Goal: Check status

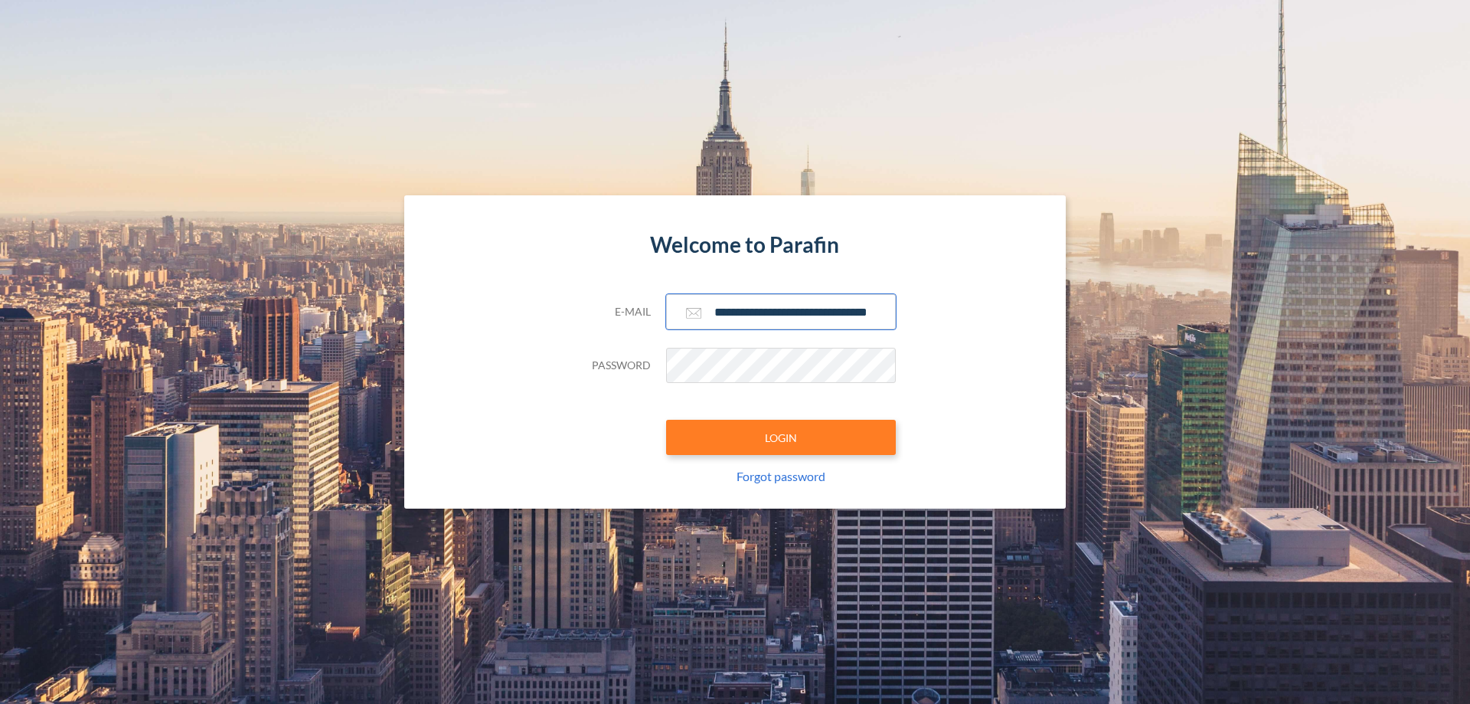
type input "**********"
click at [781, 437] on button "LOGIN" at bounding box center [781, 437] width 230 height 35
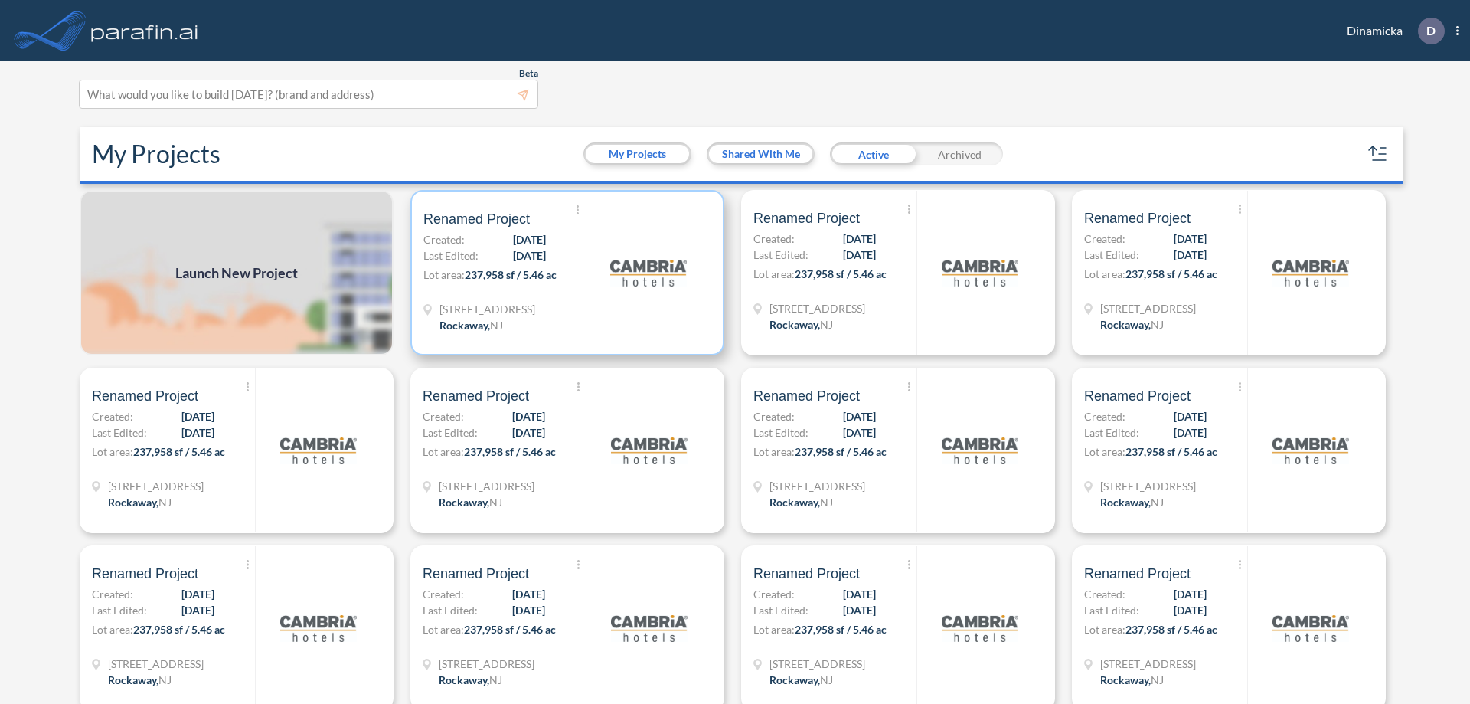
scroll to position [4, 0]
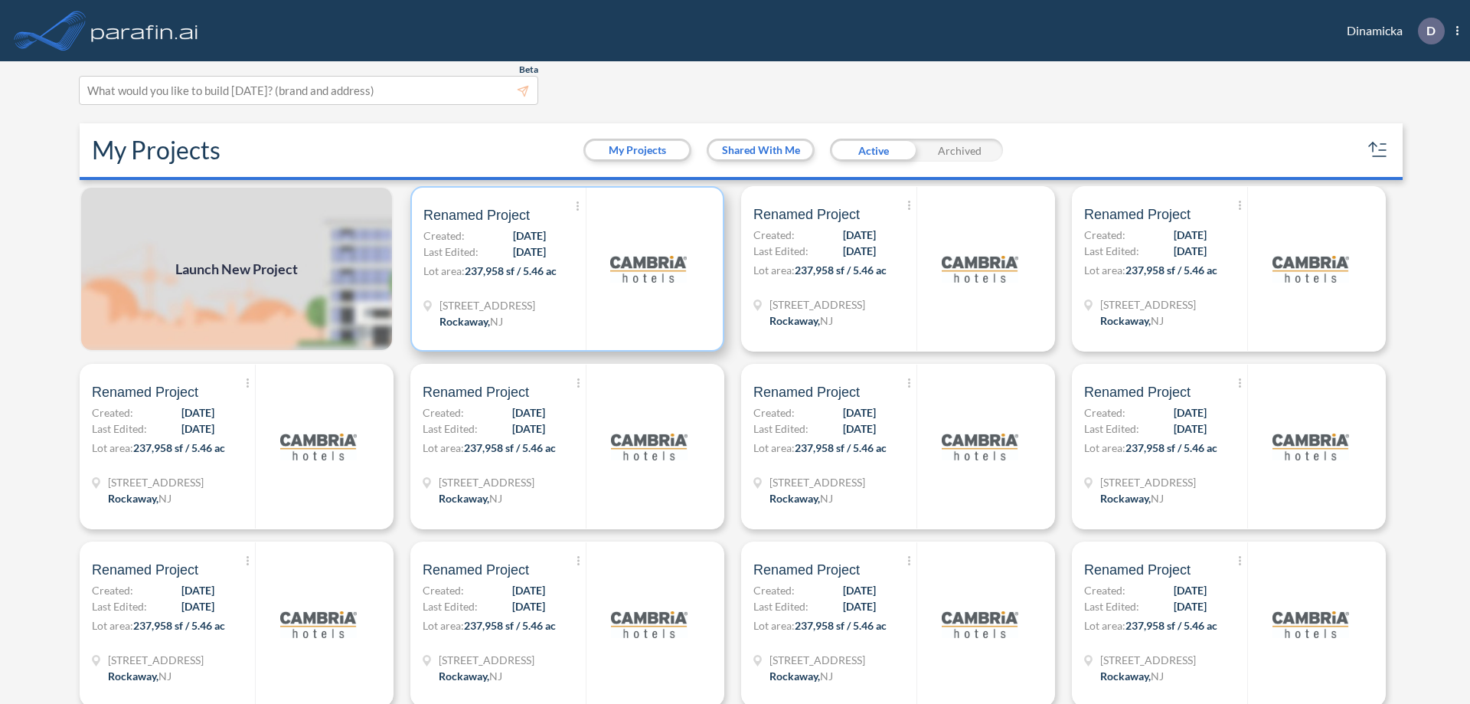
click at [564, 269] on p "Lot area: 237,958 sf / 5.46 ac" at bounding box center [504, 274] width 162 height 22
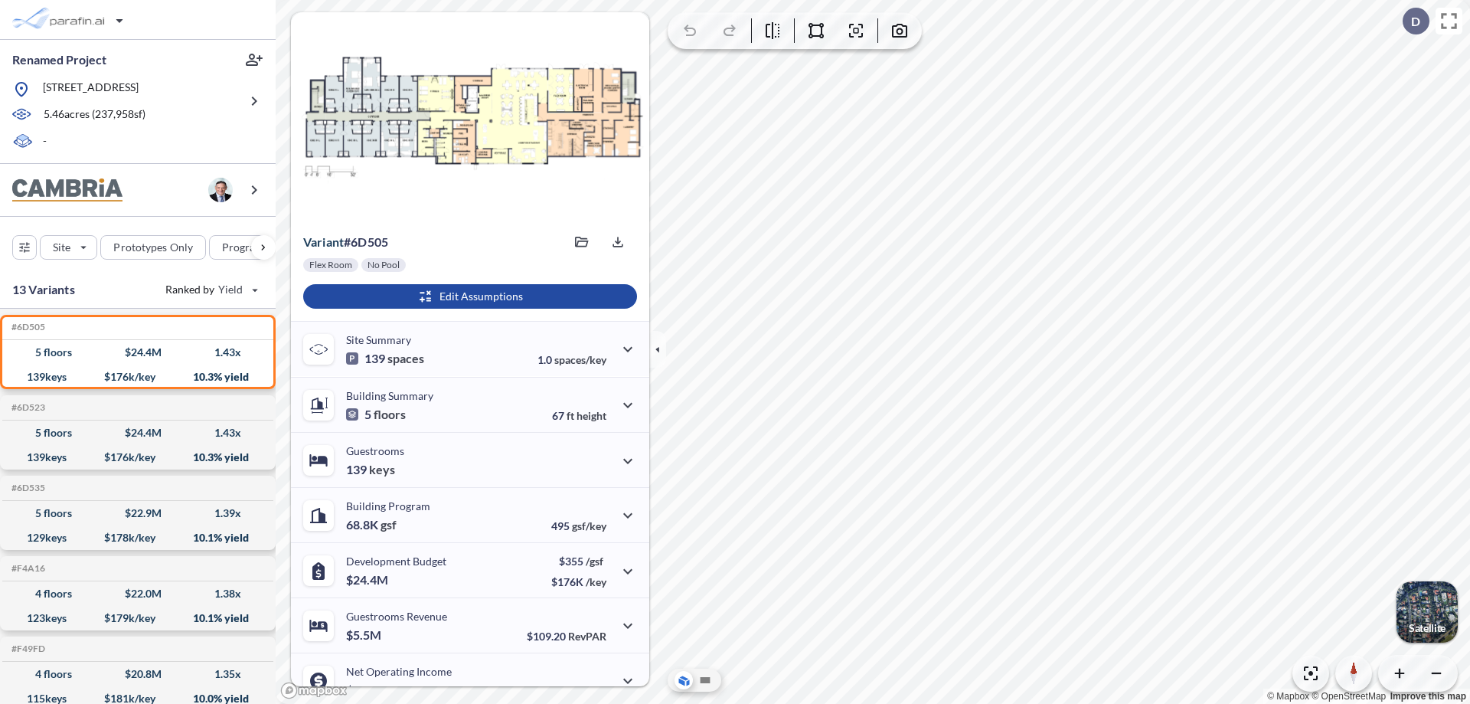
scroll to position [77, 0]
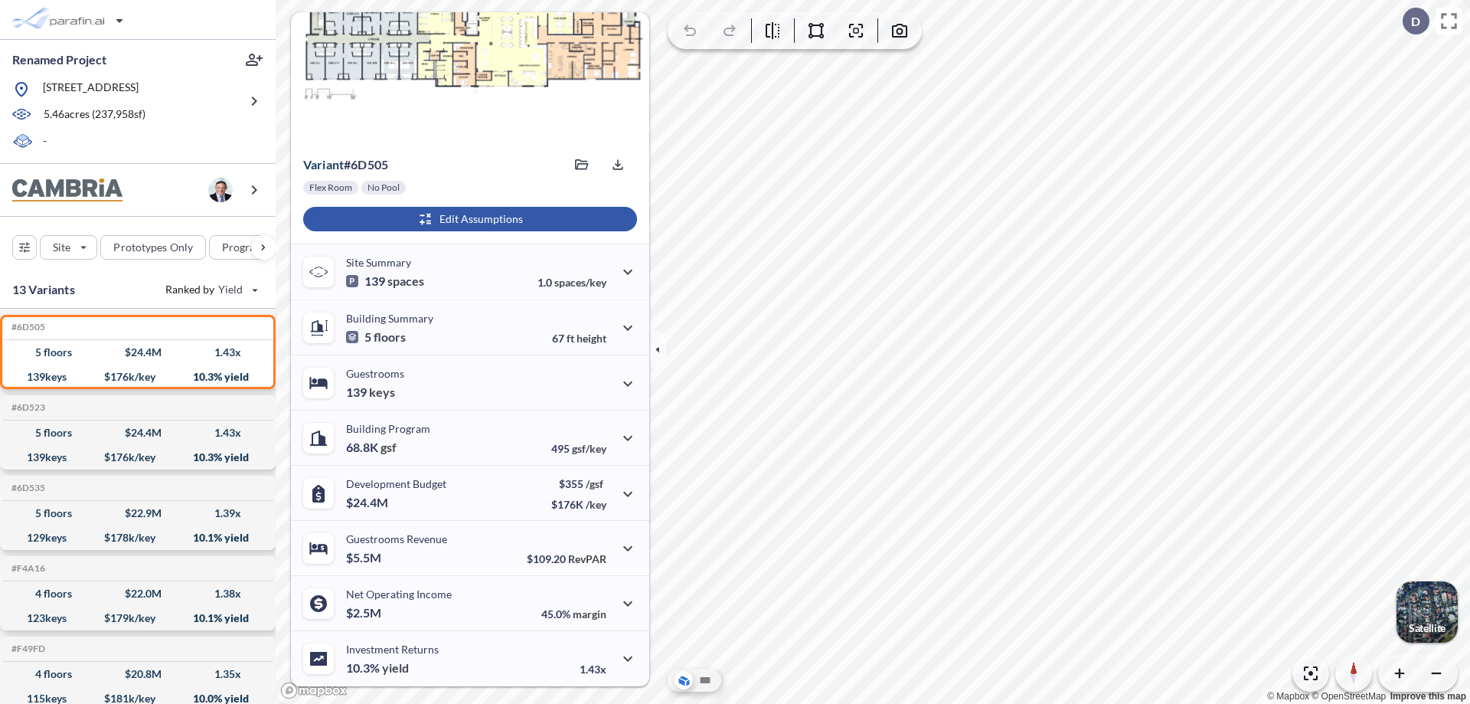
click at [468, 219] on div "button" at bounding box center [470, 219] width 334 height 24
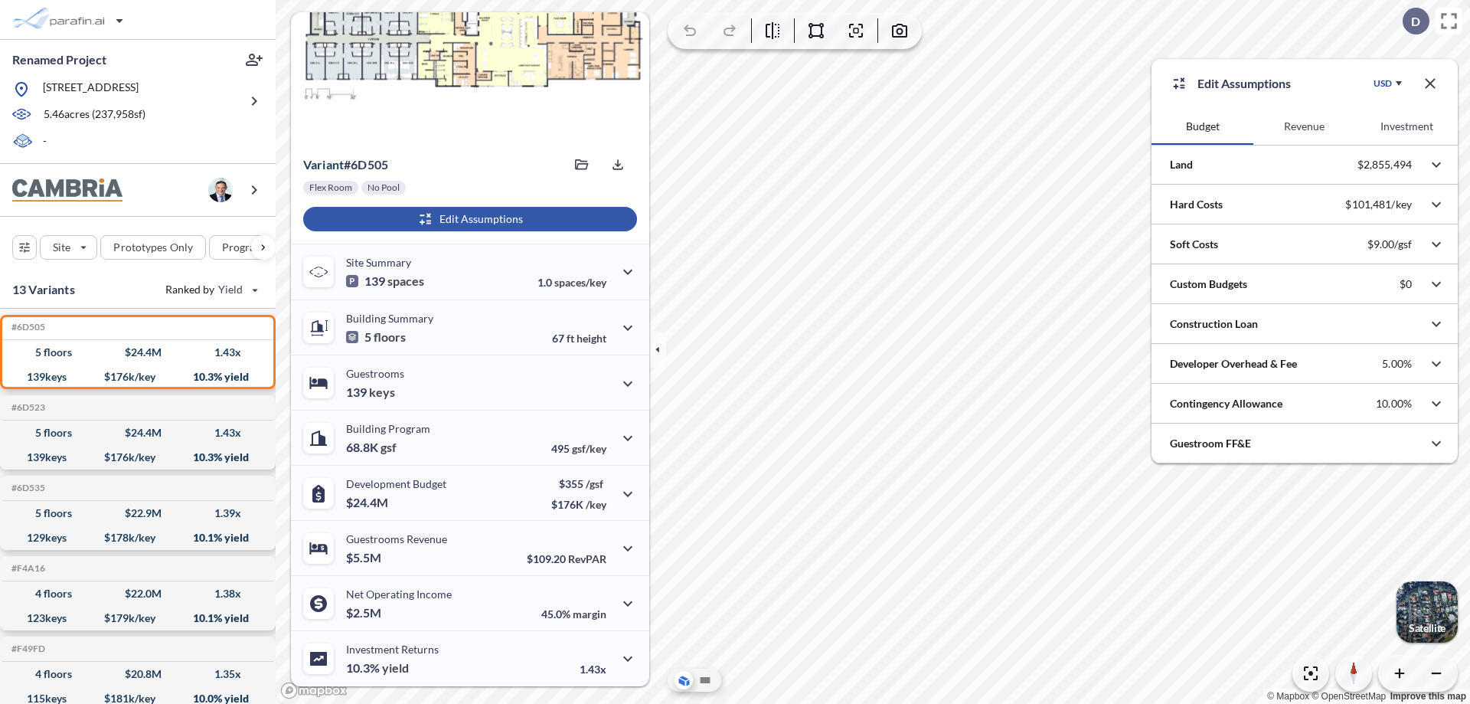
click at [1406, 126] on button "Investment" at bounding box center [1407, 126] width 102 height 37
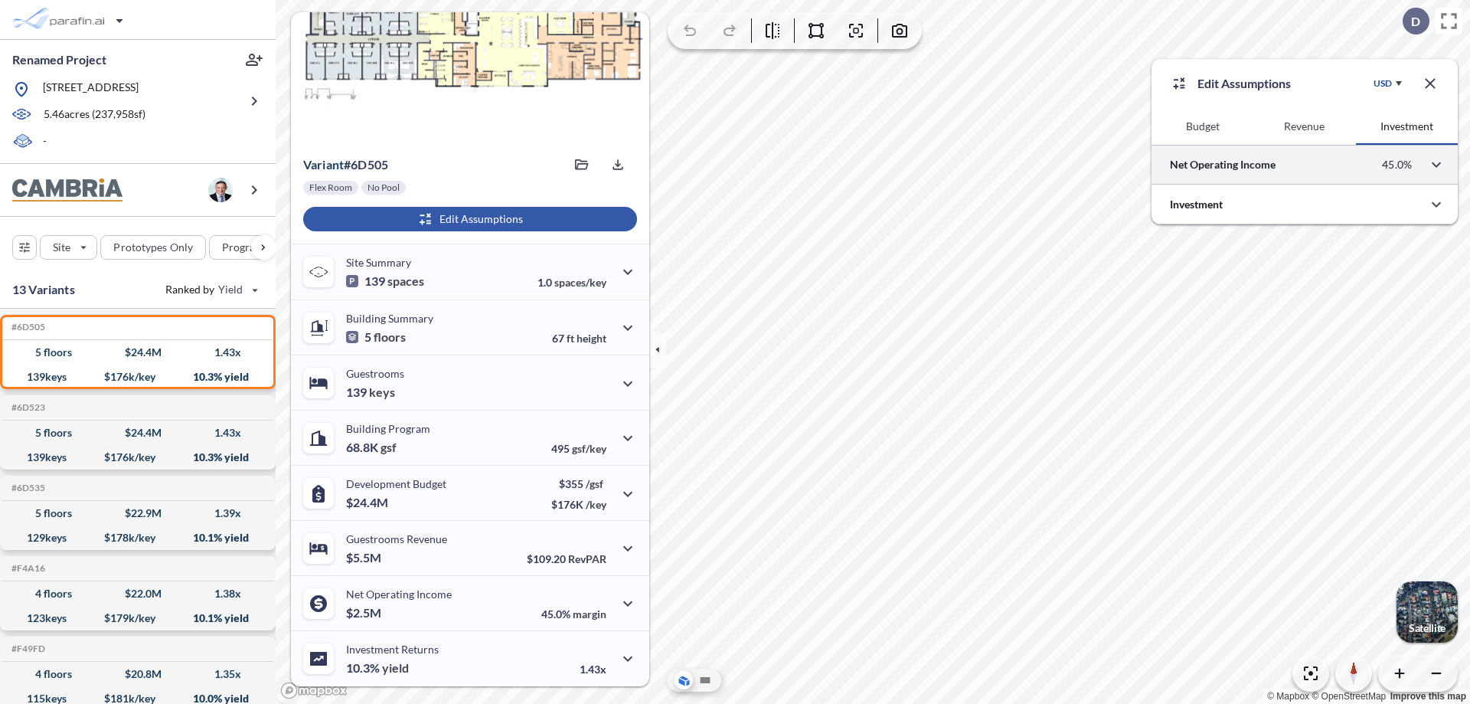
click at [1305, 165] on div at bounding box center [1304, 164] width 306 height 39
